Goal: Navigation & Orientation: Go to known website

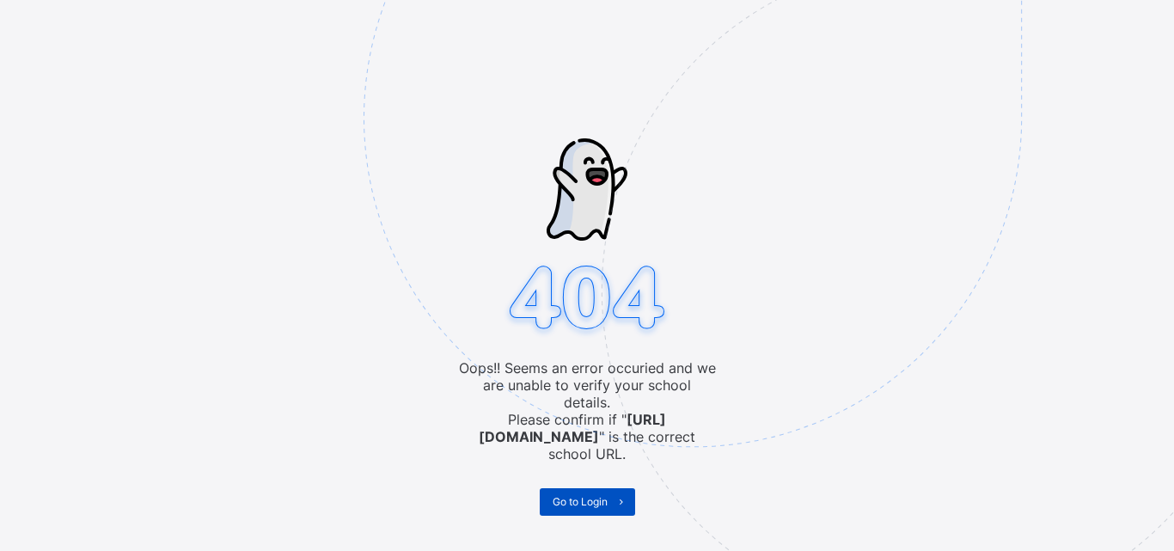
click at [578, 495] on span "Go to Login" at bounding box center [580, 501] width 55 height 13
click at [200, 141] on div "Oops!! Seems an error occuried and we are unable to verify your school details.…" at bounding box center [587, 275] width 1174 height 551
click at [554, 495] on span "Go to Login" at bounding box center [580, 501] width 55 height 13
click at [579, 486] on div "Oops!! Seems an error occuried and we are unable to verify your school details.…" at bounding box center [587, 275] width 1174 height 551
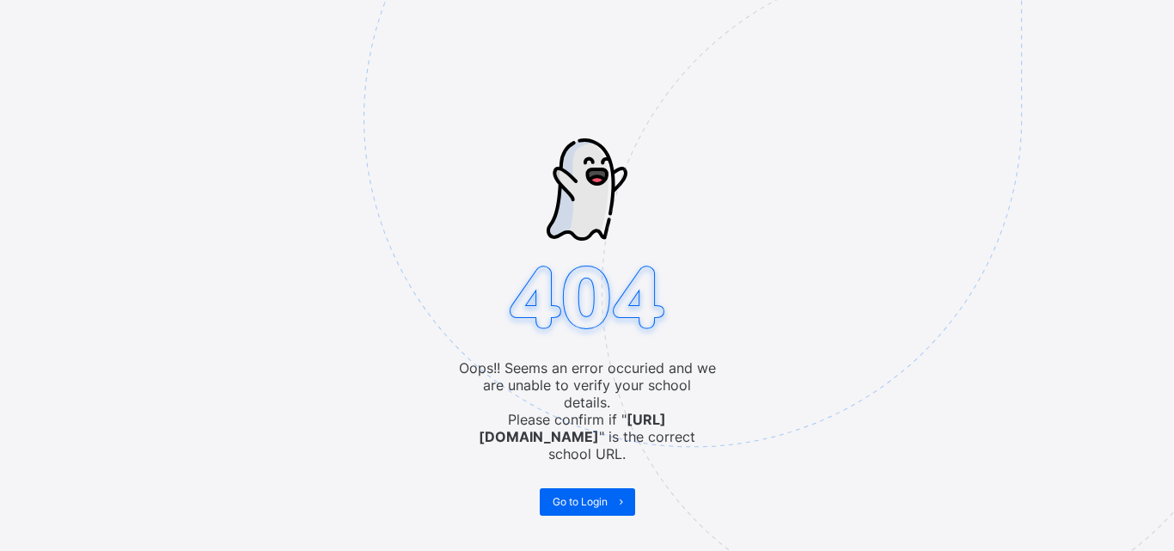
click at [579, 486] on div "Oops!! Seems an error occuried and we are unable to verify your school details.…" at bounding box center [587, 275] width 1174 height 551
click at [623, 480] on div "Oops!! Seems an error occuried and we are unable to verify your school details.…" at bounding box center [587, 275] width 1174 height 551
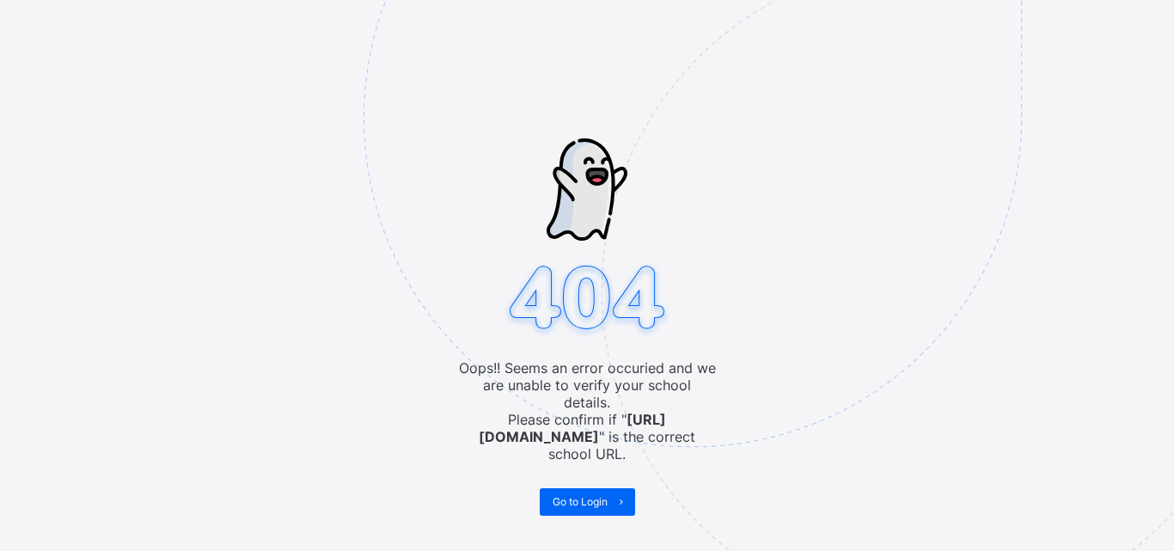
click at [623, 480] on div "Oops!! Seems an error occuried and we are unable to verify your school details.…" at bounding box center [587, 275] width 1174 height 551
click at [620, 486] on div "Oops!! Seems an error occuried and we are unable to verify your school details.…" at bounding box center [587, 275] width 1174 height 551
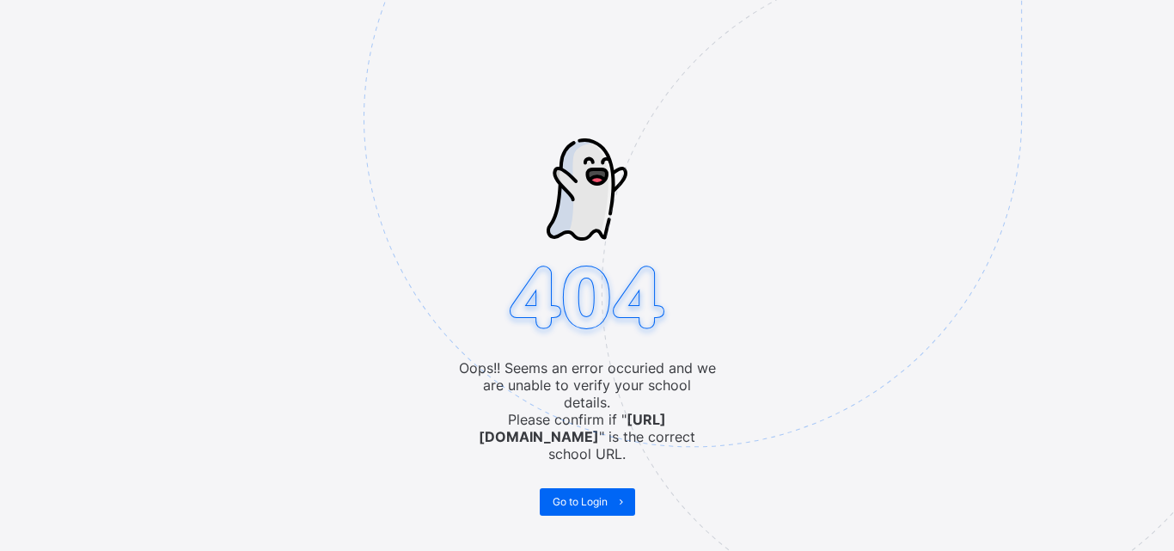
click at [620, 486] on div "Oops!! Seems an error occuried and we are unable to verify your school details.…" at bounding box center [587, 275] width 1174 height 551
click at [614, 482] on div "Oops!! Seems an error occuried and we are unable to verify your school details.…" at bounding box center [587, 275] width 1174 height 551
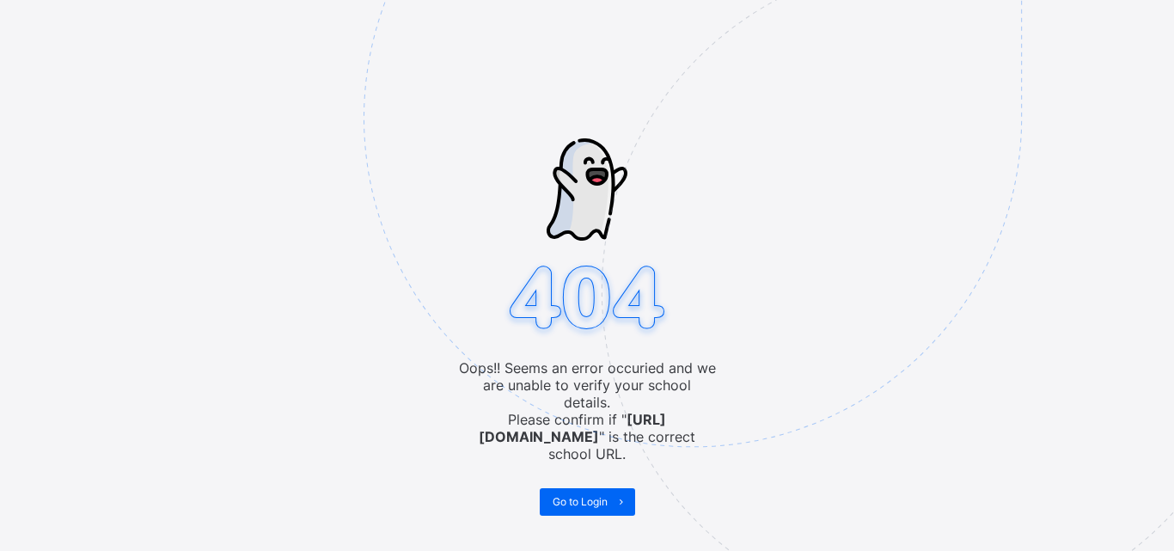
click at [616, 487] on div "Oops!! Seems an error occuried and we are unable to verify your school details.…" at bounding box center [587, 275] width 1174 height 551
click at [625, 485] on div "Oops!! Seems an error occuried and we are unable to verify your school details.…" at bounding box center [587, 275] width 1174 height 551
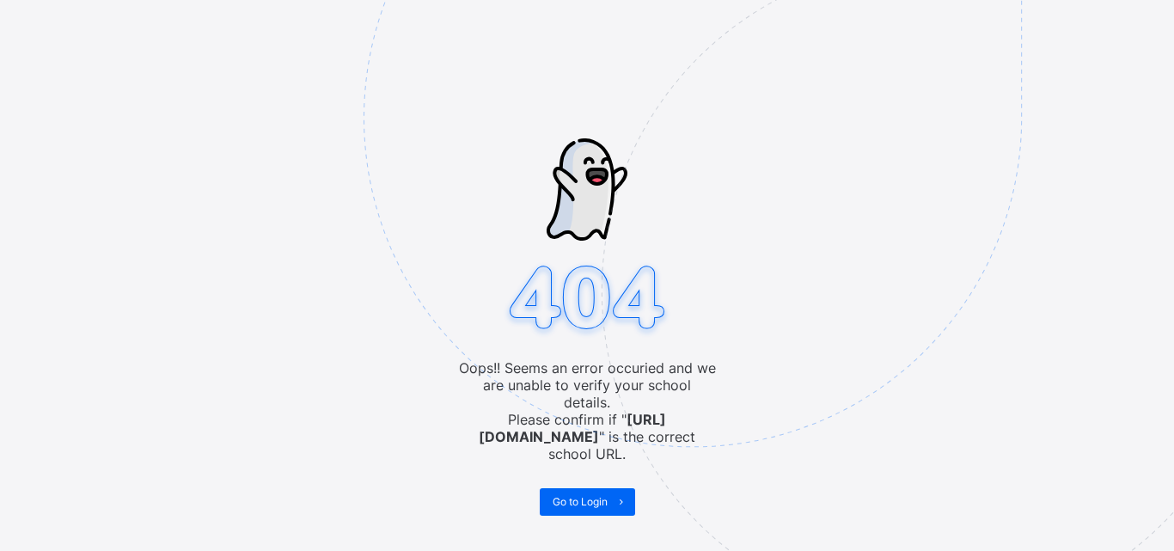
click at [625, 485] on div "Oops!! Seems an error occuried and we are unable to verify your school details.…" at bounding box center [587, 275] width 1174 height 551
click at [620, 484] on div "Oops!! Seems an error occuried and we are unable to verify your school details.…" at bounding box center [587, 275] width 1174 height 551
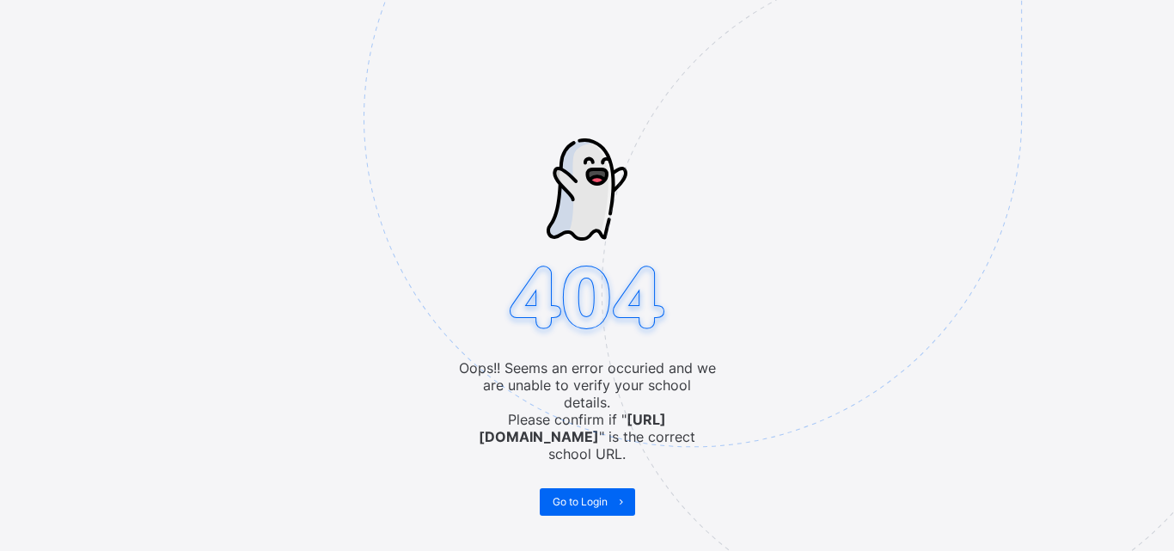
click at [620, 484] on div "Oops!! Seems an error occuried and we are unable to verify your school details.…" at bounding box center [587, 275] width 1174 height 551
click at [619, 486] on div "Oops!! Seems an error occuried and we are unable to verify your school details.…" at bounding box center [587, 275] width 1174 height 551
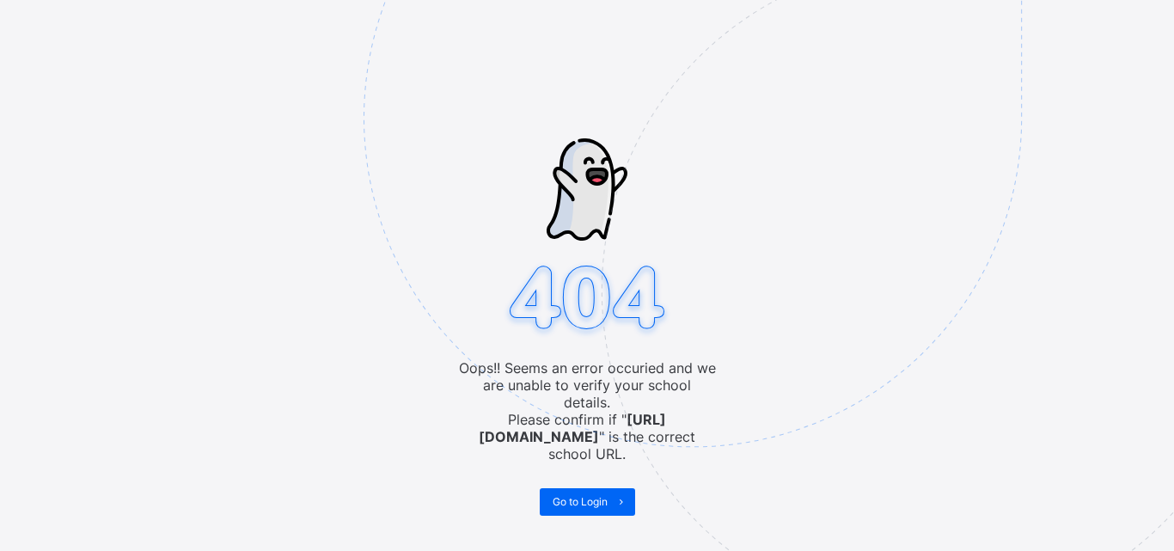
click at [619, 486] on div "Oops!! Seems an error occuried and we are unable to verify your school details.…" at bounding box center [587, 275] width 1174 height 551
click at [622, 489] on div "Oops!! Seems an error occuried and we are unable to verify your school details.…" at bounding box center [587, 275] width 1174 height 551
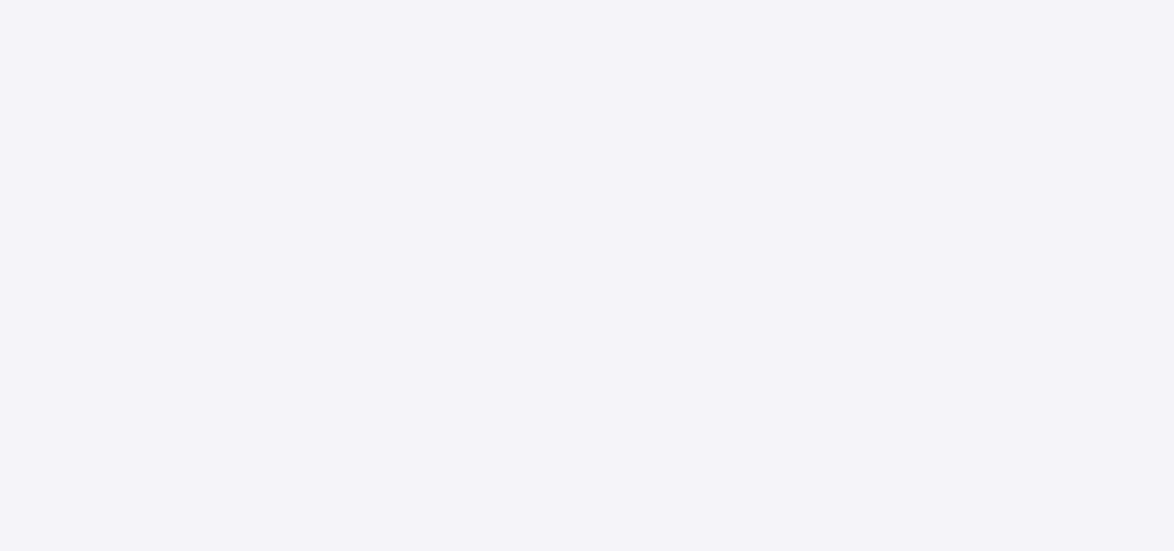
click at [618, 485] on div "New Update Available Hello there, You can install SAFSIMS on your device for ea…" at bounding box center [587, 275] width 1174 height 551
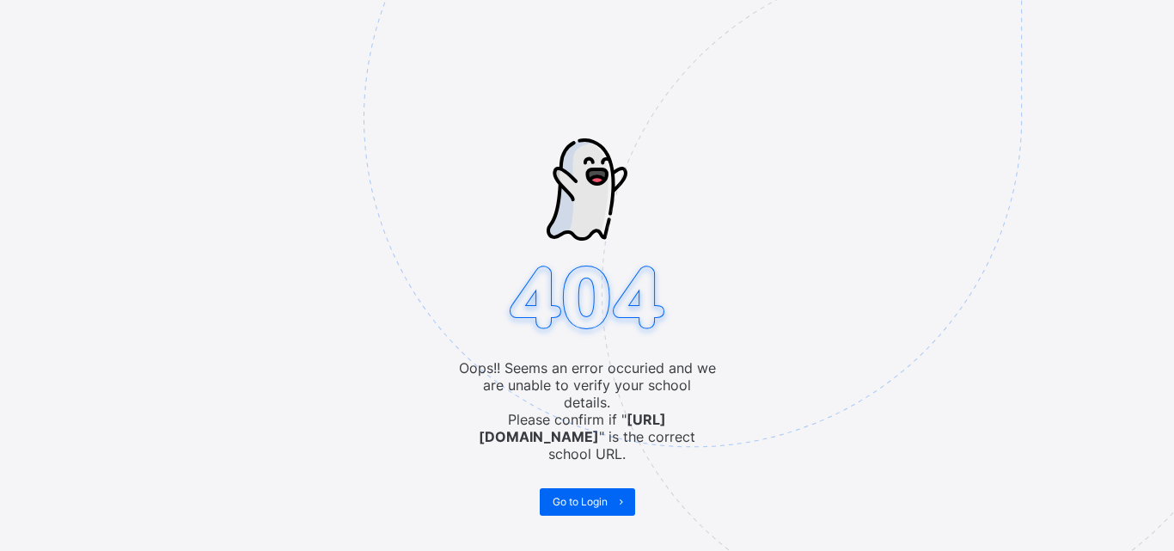
click at [604, 473] on img at bounding box center [812, 204] width 897 height 831
click at [603, 495] on span "Go to Login" at bounding box center [580, 501] width 55 height 13
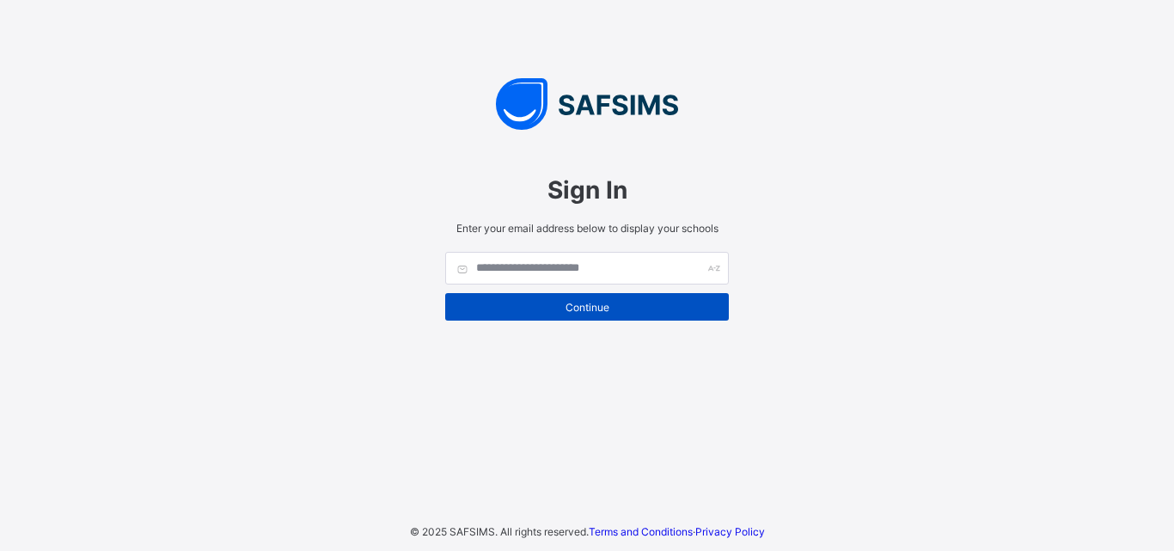
click at [594, 297] on div "Continue" at bounding box center [587, 307] width 284 height 28
